Goal: Task Accomplishment & Management: Manage account settings

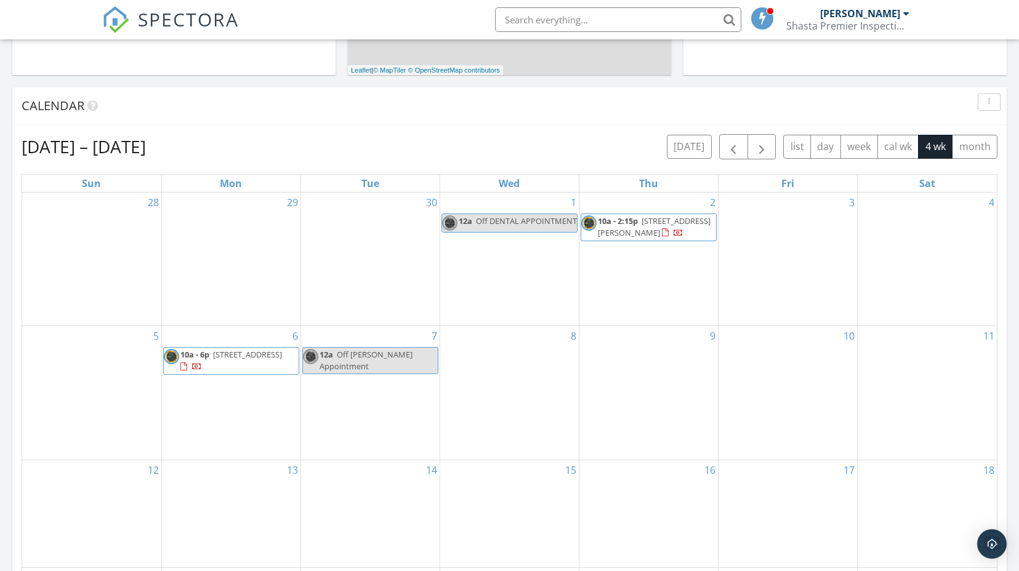
scroll to position [460, 0]
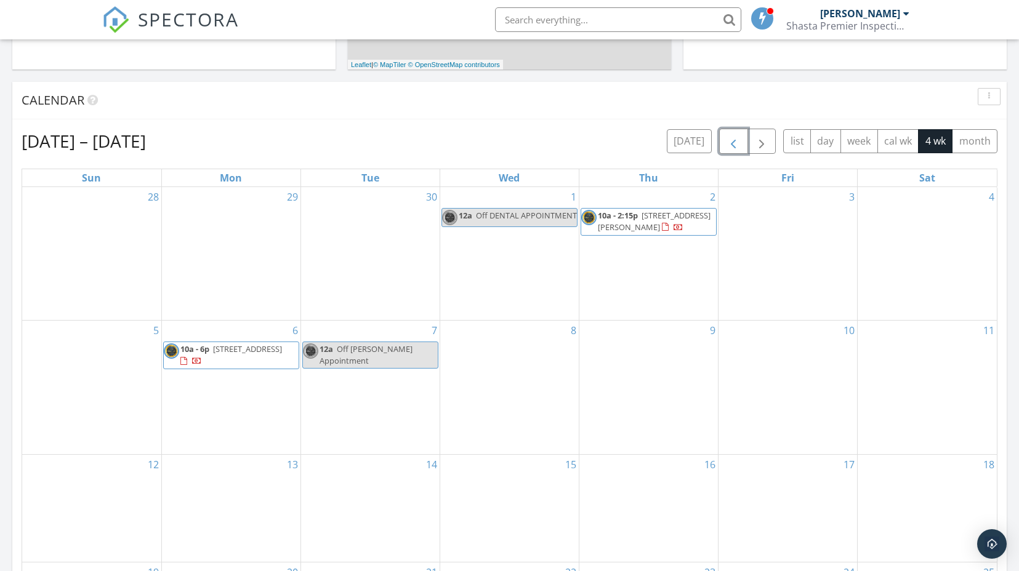
click at [741, 136] on button "button" at bounding box center [733, 141] width 29 height 25
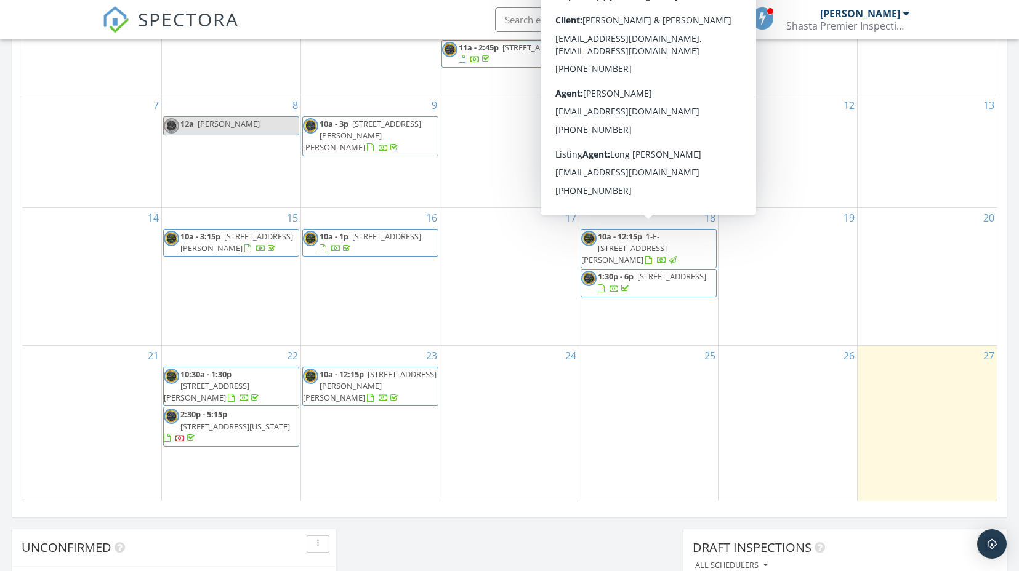
scroll to position [629, 0]
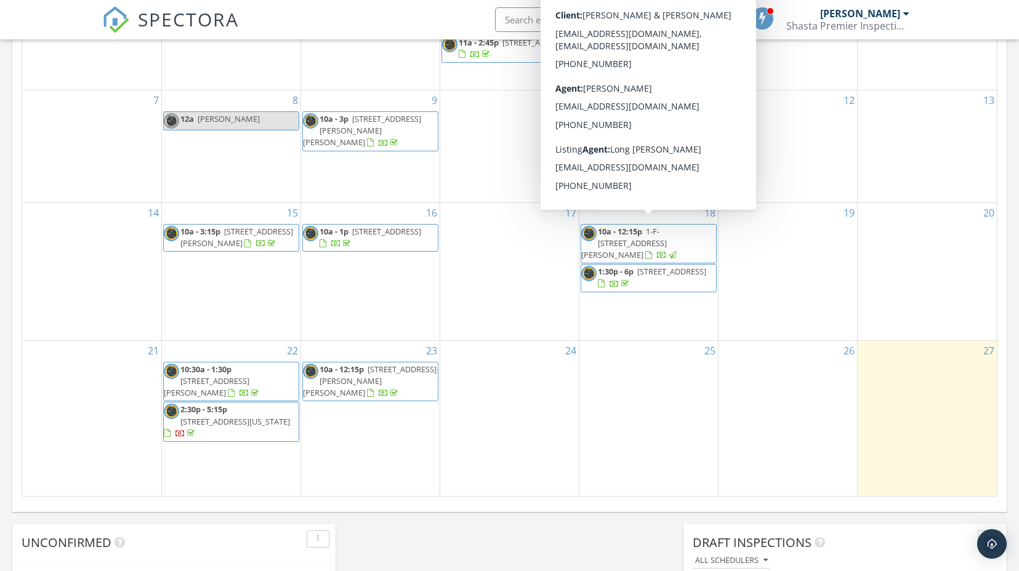
click at [667, 234] on body "SPECTORA Lori Colombo Shasta Premier Inspection Group Role: Inspector Change Ro…" at bounding box center [509, 233] width 1019 height 1732
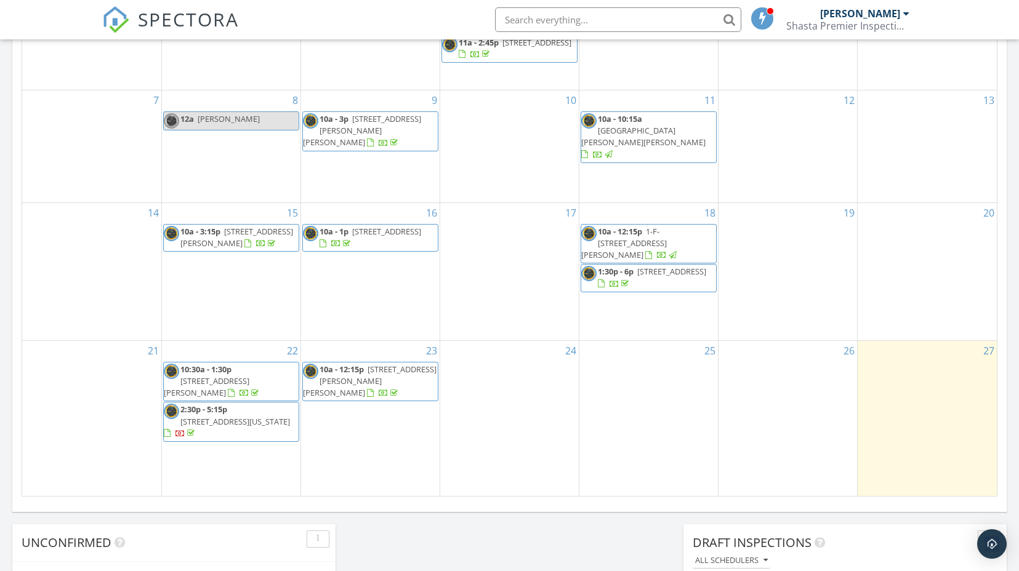
scroll to position [634, 0]
click at [656, 233] on span "1-F-6 Widow Springs Rd, McCloud 96057" at bounding box center [624, 242] width 86 height 34
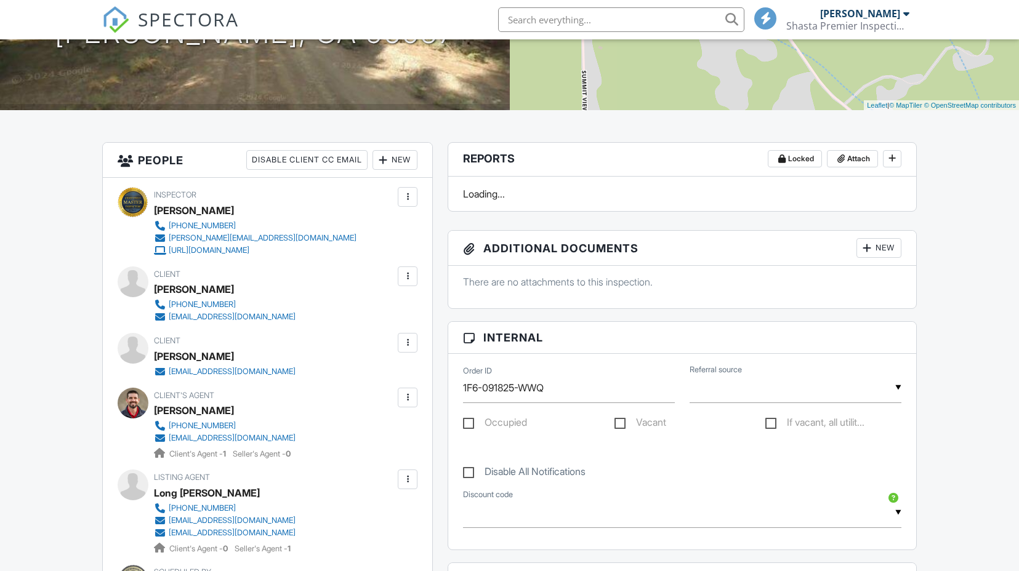
scroll to position [219, 0]
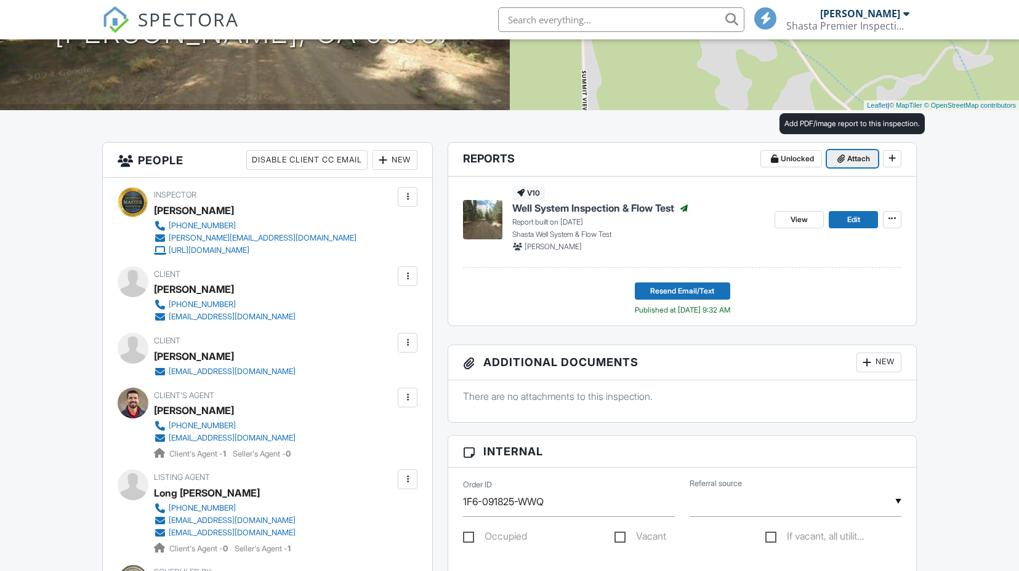
click at [849, 159] on span "Attach" at bounding box center [858, 159] width 23 height 12
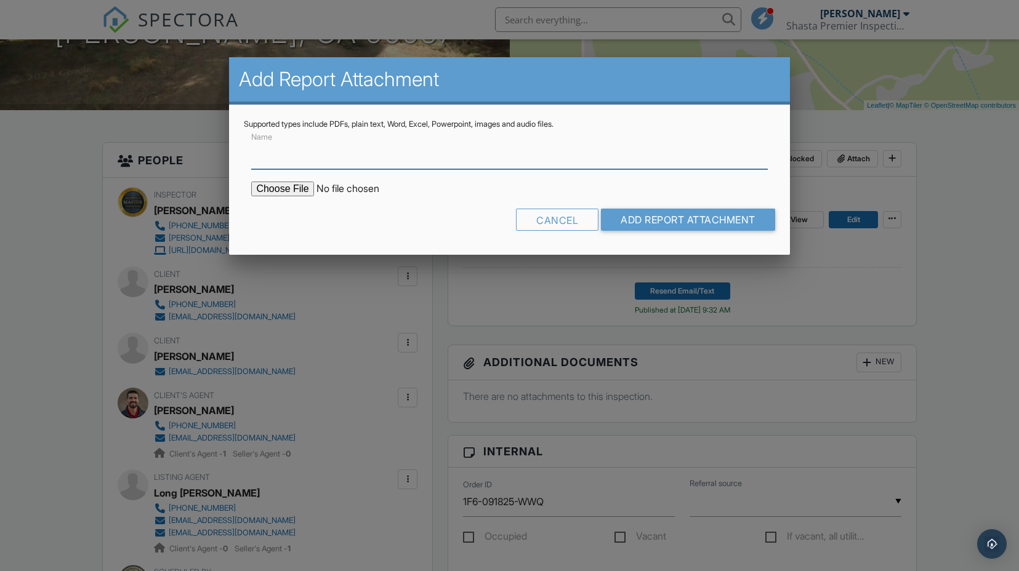
click at [506, 161] on input "Name" at bounding box center [509, 154] width 516 height 30
type input "Water Quality Analysis Report"
click at [290, 184] on input "file" at bounding box center [355, 189] width 209 height 15
type input "C:\fakepath\Rpt_25081996_Final.pdf"
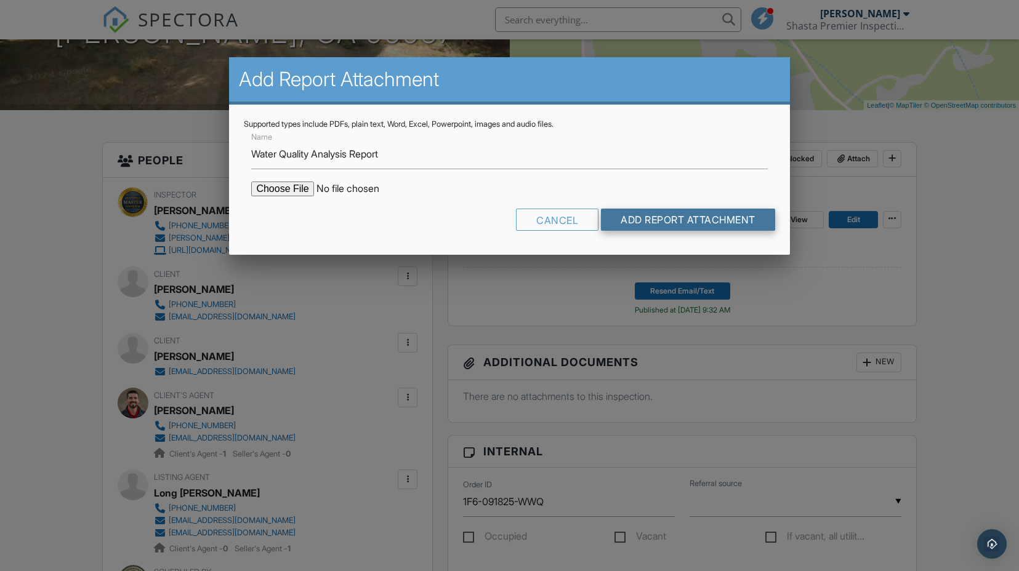
click at [700, 230] on input "Add Report Attachment" at bounding box center [688, 220] width 174 height 22
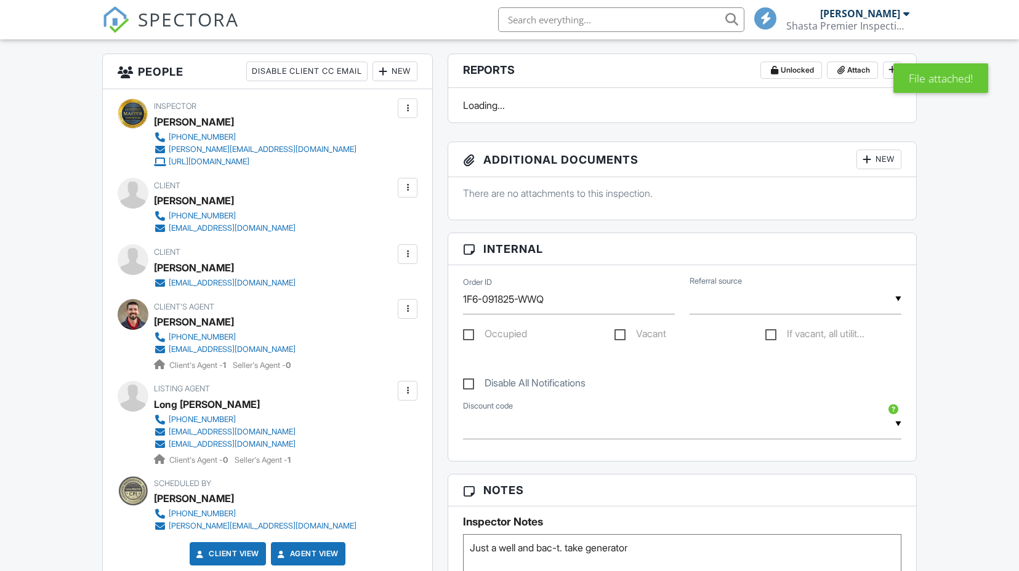
click at [220, 229] on div "[EMAIL_ADDRESS][DOMAIN_NAME]" at bounding box center [232, 229] width 127 height 10
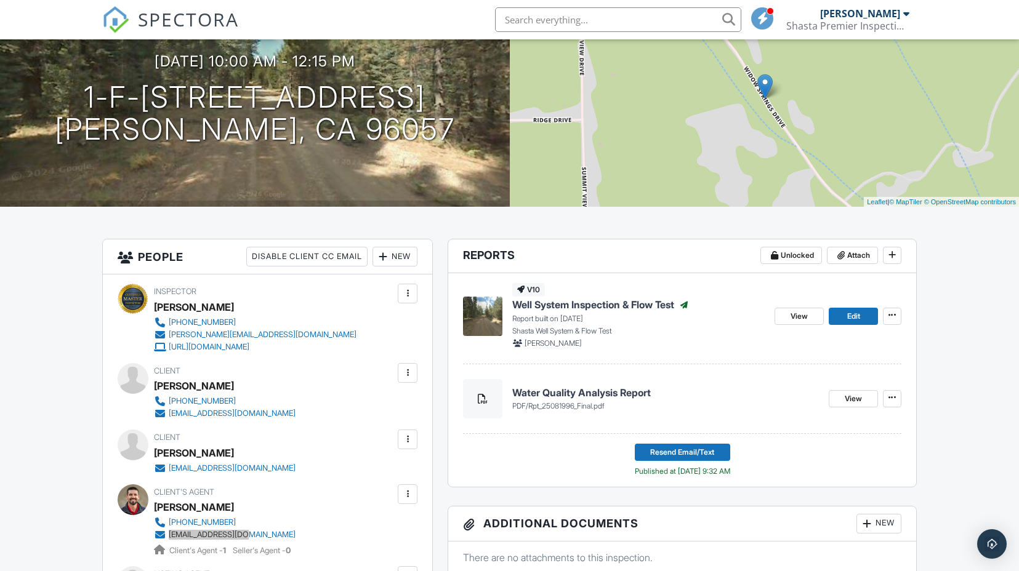
scroll to position [38, 0]
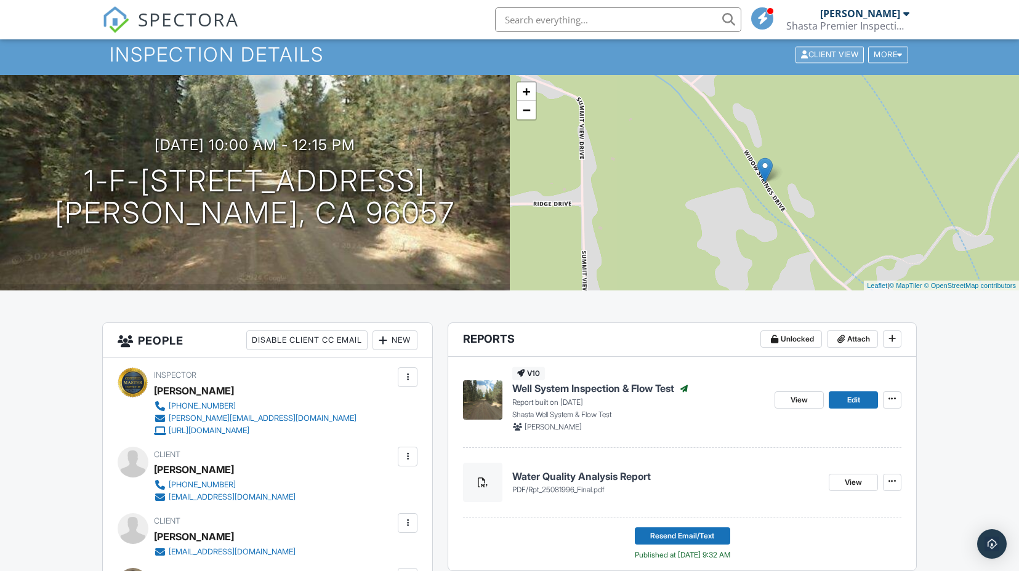
click at [828, 58] on div "Client View" at bounding box center [830, 54] width 68 height 17
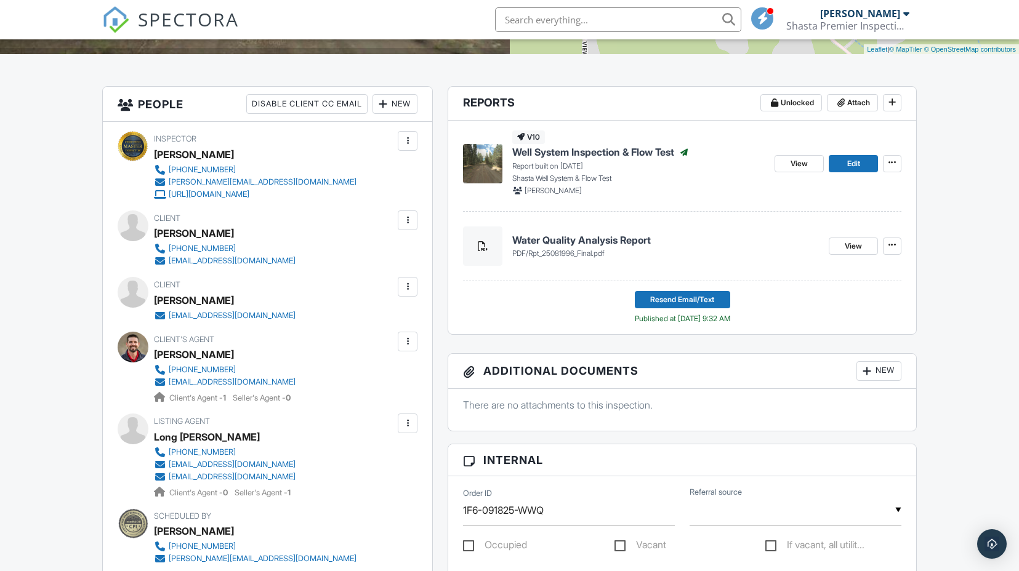
scroll to position [0, 0]
